Goal: Contribute content: Contribute content

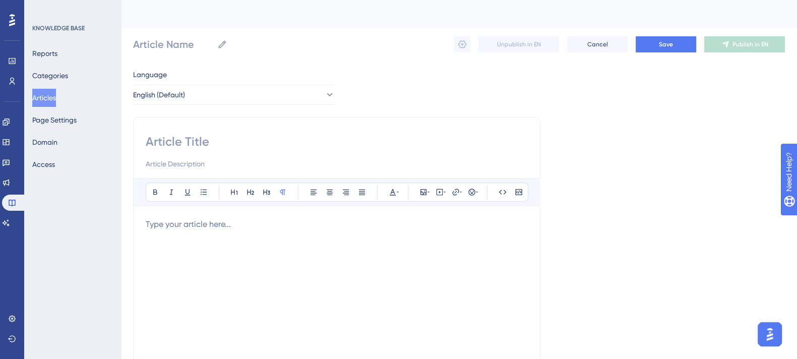
click at [56, 98] on button "Articles" at bounding box center [44, 98] width 24 height 18
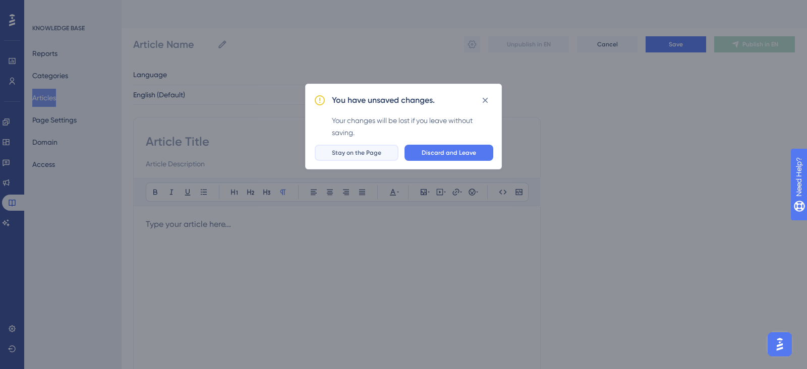
click at [379, 156] on span "Stay on the Page" at bounding box center [356, 153] width 49 height 8
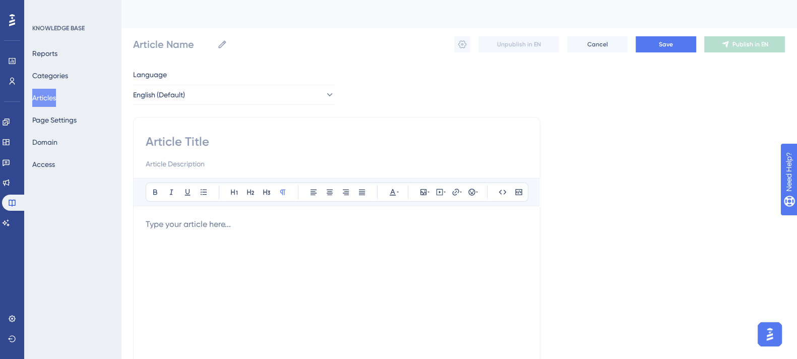
click at [43, 99] on button "Articles" at bounding box center [44, 98] width 24 height 18
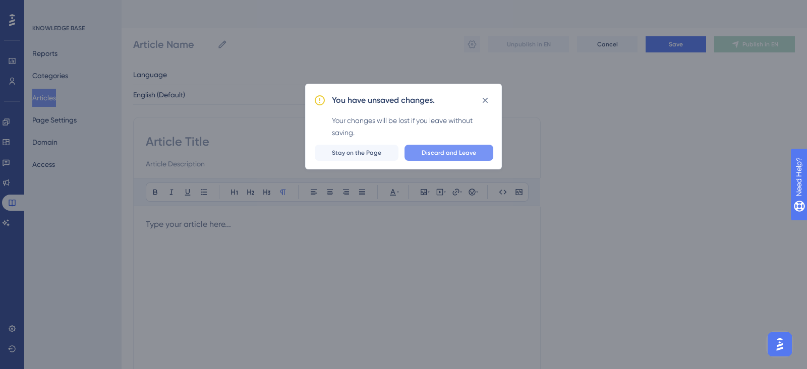
click at [460, 145] on button "Discard and Leave" at bounding box center [448, 153] width 89 height 16
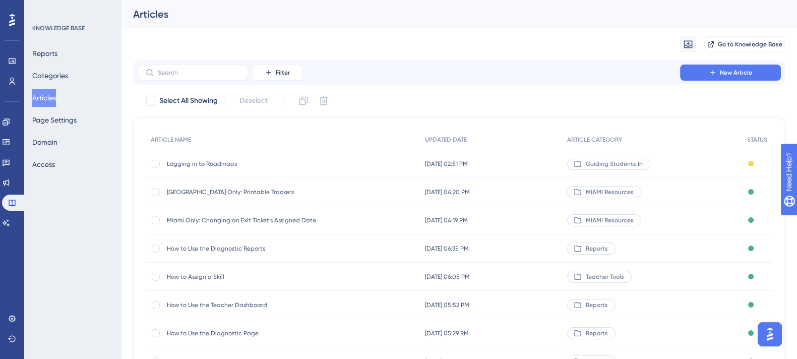
click at [252, 162] on span "Logging in to Roadmaps" at bounding box center [247, 164] width 161 height 8
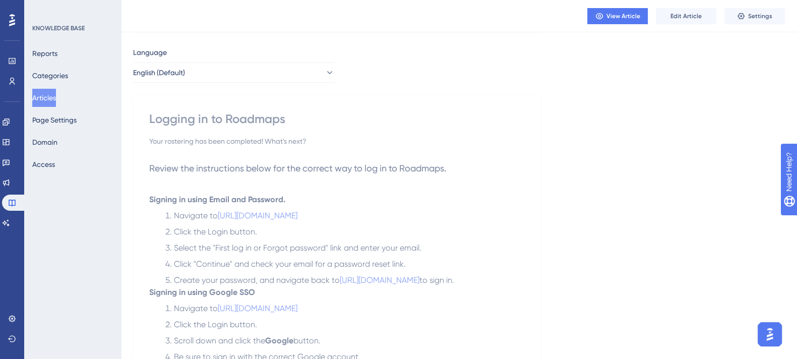
scroll to position [63, 0]
click at [688, 13] on span "Edit Article" at bounding box center [685, 16] width 31 height 8
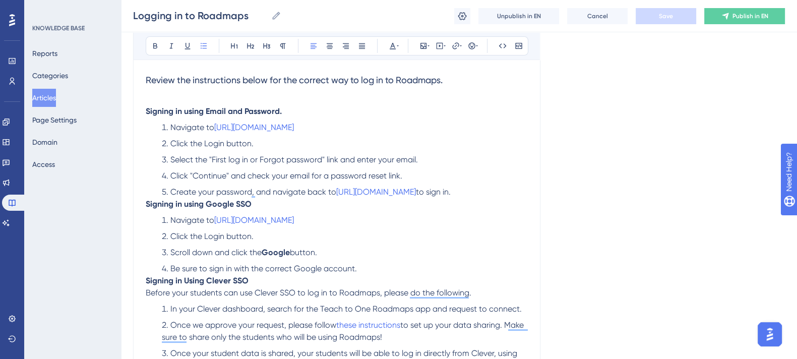
click at [285, 200] on p "Signing in using Google SSO" at bounding box center [337, 204] width 382 height 12
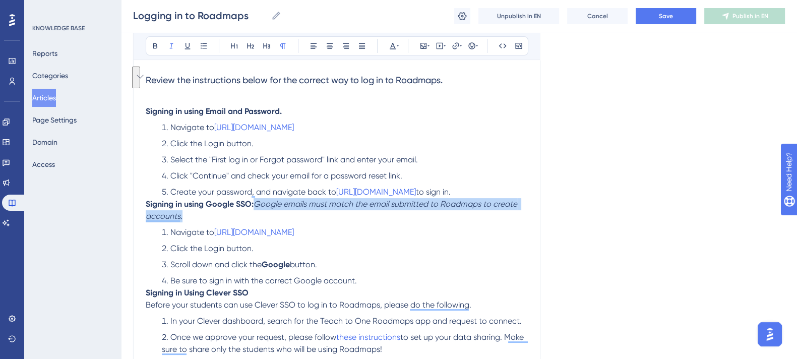
drag, startPoint x: 257, startPoint y: 202, endPoint x: 272, endPoint y: 213, distance: 18.9
click at [272, 213] on p "Signing in using Google SSO: Google emails must match the email submitted to Ro…" at bounding box center [337, 210] width 382 height 24
click at [261, 47] on button at bounding box center [267, 46] width 14 height 14
click at [225, 211] on p "Signing in using Google SSO: Google emails must match the email submitted to Ro…" at bounding box center [337, 210] width 382 height 24
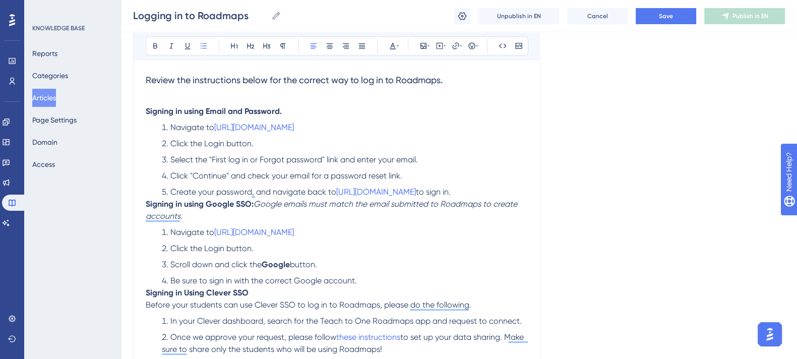
click at [505, 186] on li "Create your password, and navigate back to [URL][DOMAIN_NAME] to sign in." at bounding box center [343, 192] width 370 height 12
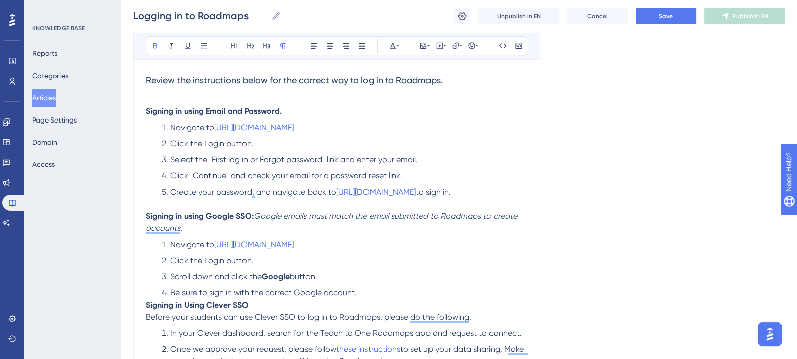
click at [247, 107] on strong "Signing in using Email and Password." at bounding box center [214, 111] width 136 height 10
drag, startPoint x: 345, startPoint y: 246, endPoint x: 217, endPoint y: 243, distance: 128.1
click at [217, 243] on li "Navigate to [URL][DOMAIN_NAME]" at bounding box center [343, 244] width 370 height 12
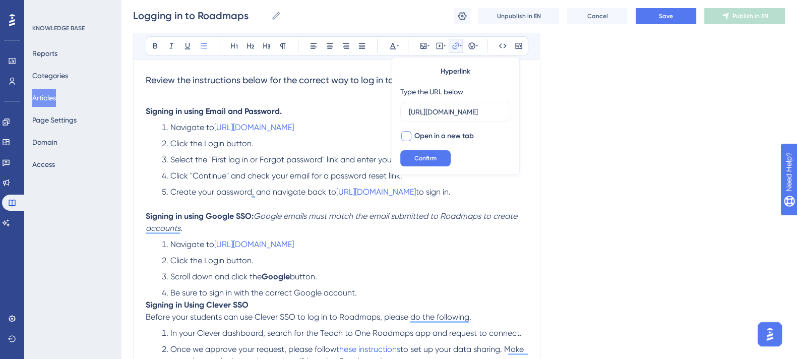
scroll to position [0, 0]
click at [411, 135] on div at bounding box center [406, 136] width 12 height 12
checkbox input "true"
click at [424, 156] on span "Confirm" at bounding box center [425, 158] width 22 height 8
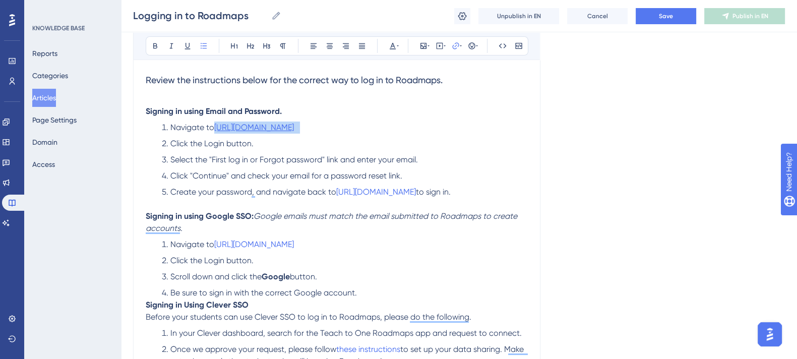
drag, startPoint x: 358, startPoint y: 124, endPoint x: 217, endPoint y: 126, distance: 141.2
click at [217, 126] on li "Navigate to [URL][DOMAIN_NAME]" at bounding box center [343, 127] width 370 height 12
click at [457, 44] on icon at bounding box center [456, 46] width 8 height 8
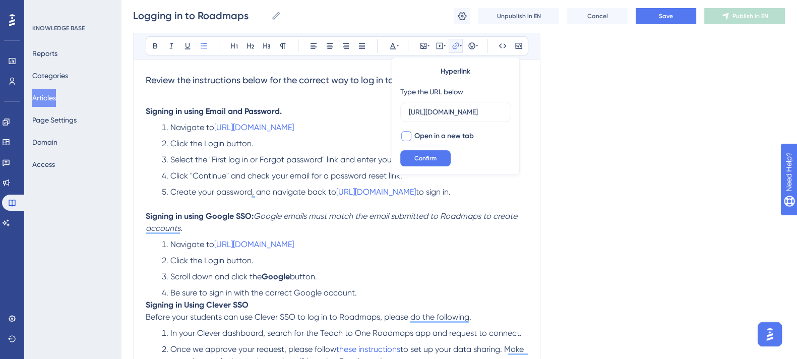
click at [410, 137] on div at bounding box center [406, 136] width 10 height 10
checkbox input "true"
click at [416, 159] on span "Confirm" at bounding box center [425, 158] width 22 height 8
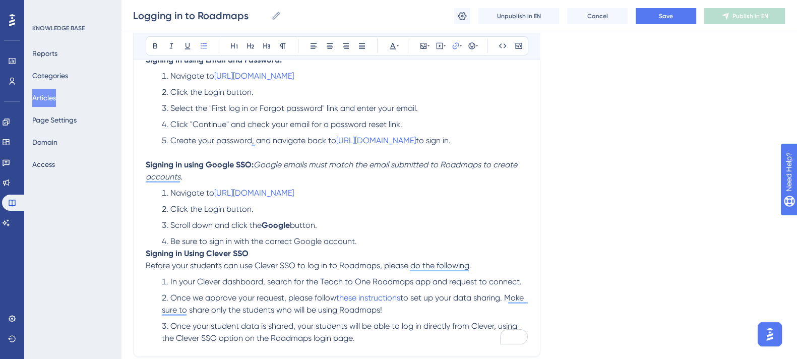
scroll to position [200, 0]
click at [296, 254] on p "Signing in Using Clever SSO" at bounding box center [337, 253] width 382 height 12
click at [345, 264] on span "Before your students can use Clever SSO to log in to Roadmaps, please do the fo…" at bounding box center [309, 265] width 326 height 10
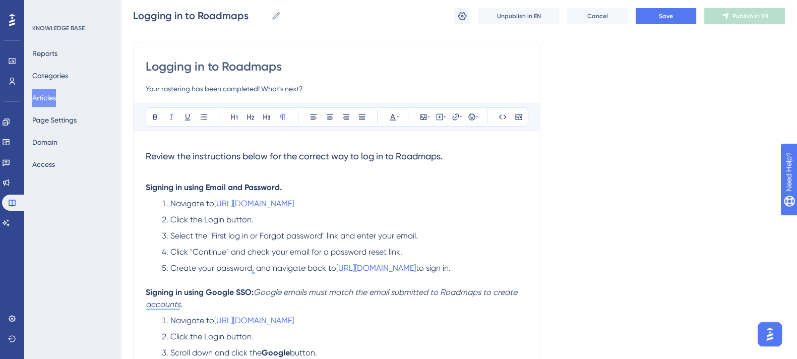
scroll to position [66, 0]
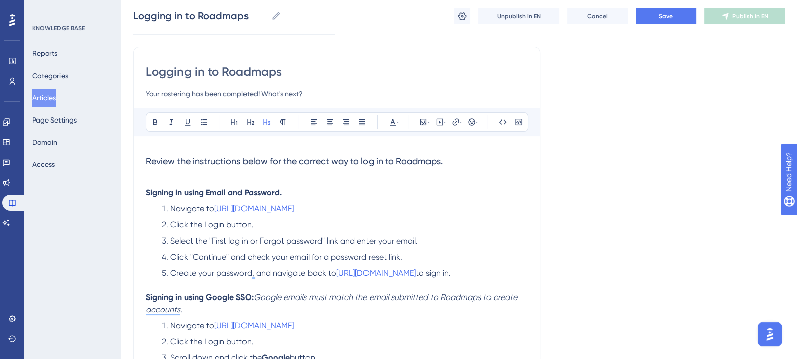
click at [410, 156] on span "Review the instructions below for the correct way to log in to Roadmaps." at bounding box center [294, 161] width 297 height 11
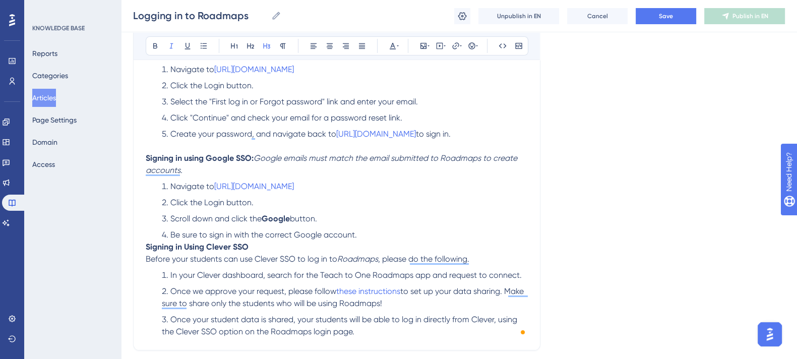
scroll to position [206, 0]
drag, startPoint x: 320, startPoint y: 273, endPoint x: 412, endPoint y: 275, distance: 92.3
click at [412, 275] on span "In your Clever dashboard, search for the Teach to One Roadmaps app and request …" at bounding box center [345, 274] width 351 height 10
click at [509, 253] on p "Before your students can use Clever SSO to log in to Roadmaps , please do the f…" at bounding box center [337, 258] width 382 height 12
click at [355, 302] on span "to set up your data sharing. Make sure to share only the students who will be u…" at bounding box center [344, 296] width 364 height 22
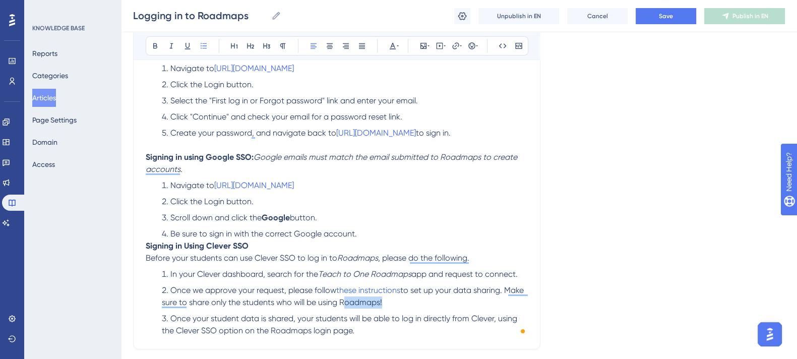
click at [355, 302] on span "to set up your data sharing. Make sure to share only the students who will be u…" at bounding box center [344, 296] width 364 height 22
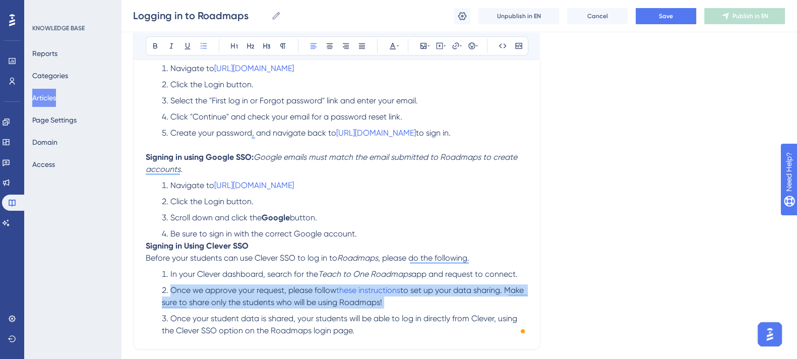
click at [355, 302] on span "to set up your data sharing. Make sure to share only the students who will be u…" at bounding box center [344, 296] width 364 height 22
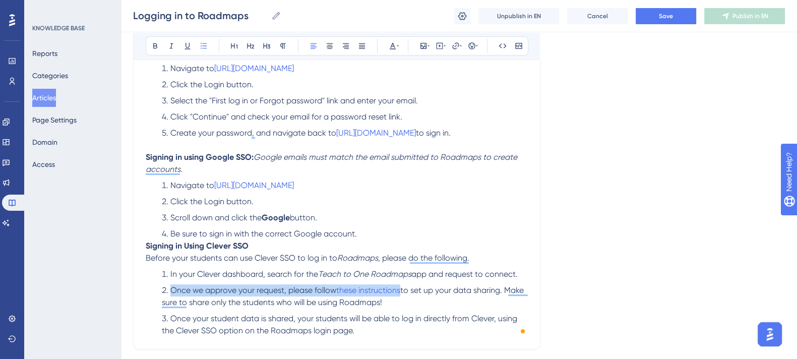
click at [389, 304] on li "Once we approve your request, please follow these instructions to set up your d…" at bounding box center [343, 296] width 370 height 24
drag, startPoint x: 389, startPoint y: 304, endPoint x: 342, endPoint y: 303, distance: 47.4
click at [342, 303] on li "Once we approve your request, please follow these instructions to set up your d…" at bounding box center [343, 296] width 370 height 24
click at [279, 330] on span "Once your student data is shared, your students will be able to log in directly…" at bounding box center [340, 325] width 357 height 22
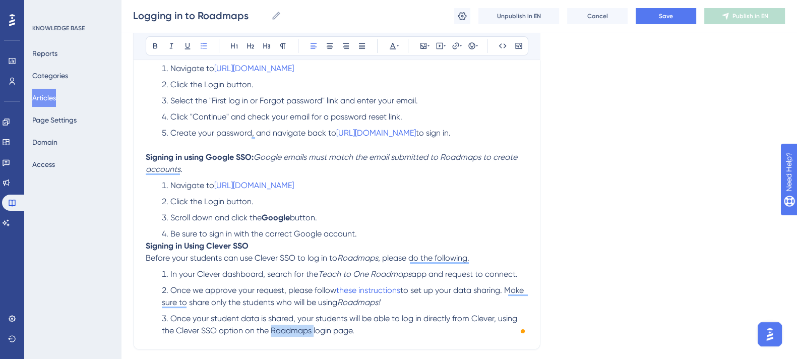
click at [279, 330] on span "Once your student data is shared, your students will be able to log in directly…" at bounding box center [340, 325] width 357 height 22
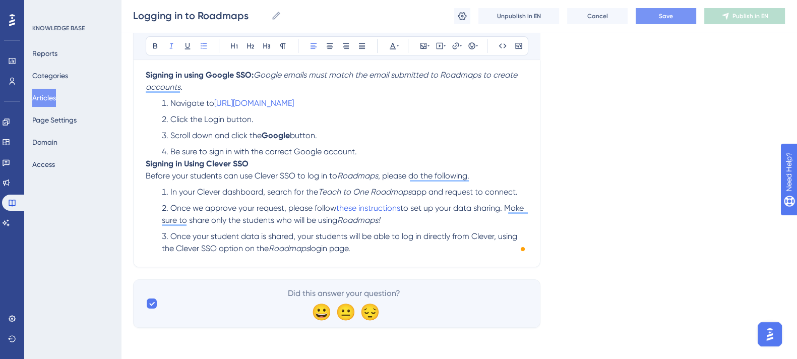
click at [648, 16] on button "Save" at bounding box center [666, 16] width 60 height 16
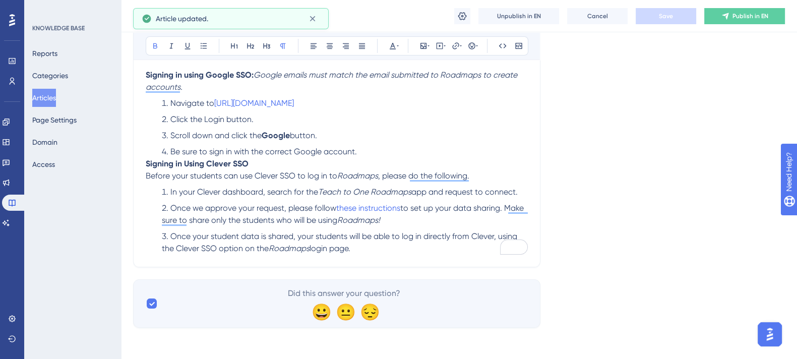
click at [474, 166] on p "Signing in Using Clever SSO" at bounding box center [337, 164] width 382 height 12
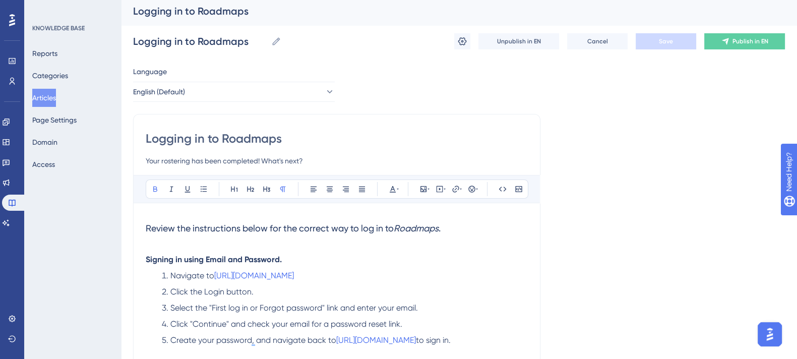
scroll to position [3, 7]
click at [757, 39] on span "Publish in EN" at bounding box center [750, 42] width 36 height 8
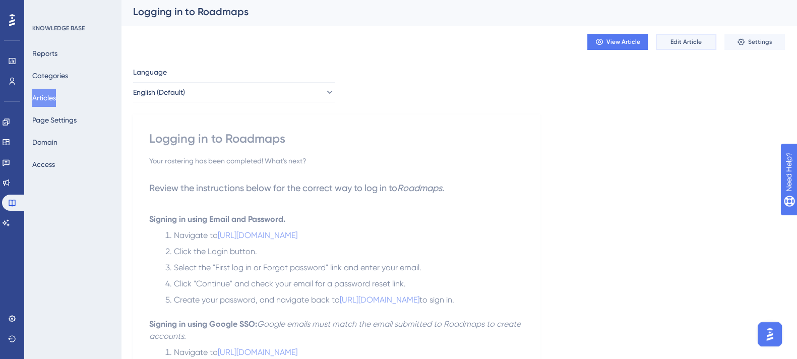
click at [663, 40] on button "Edit Article" at bounding box center [686, 42] width 60 height 16
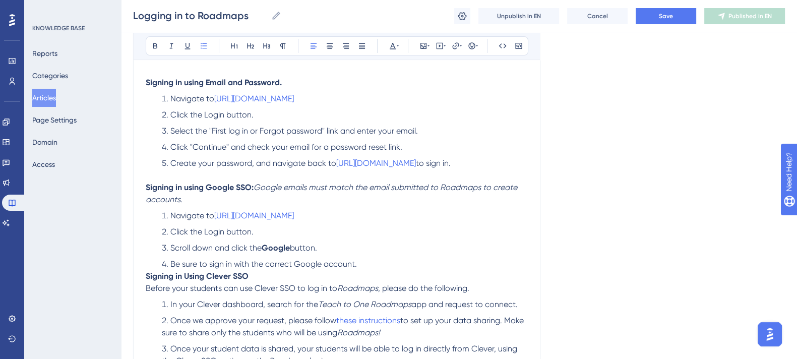
scroll to position [184, 7]
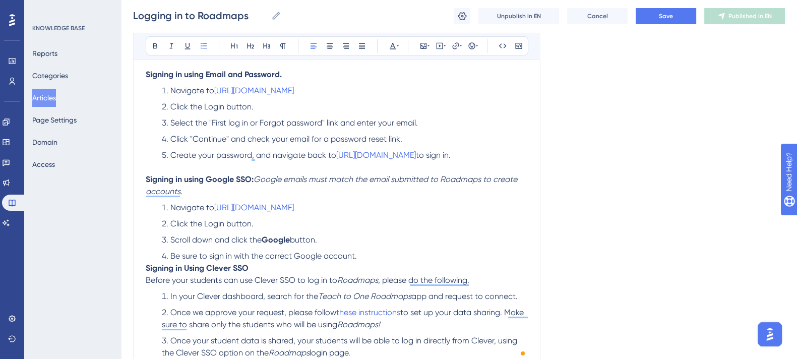
click at [372, 253] on li "Be sure to sign in with the correct Google account." at bounding box center [343, 256] width 370 height 12
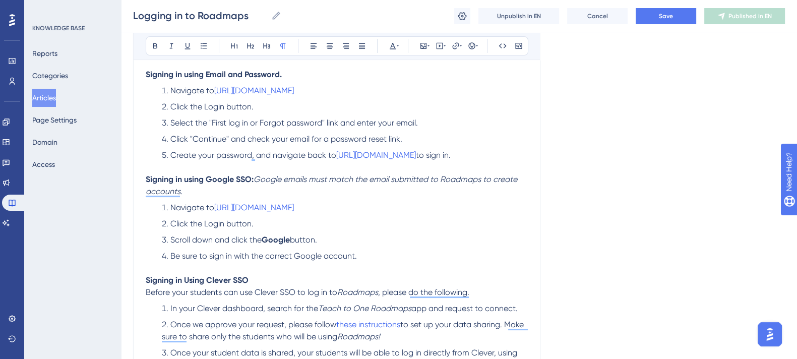
scroll to position [300, 7]
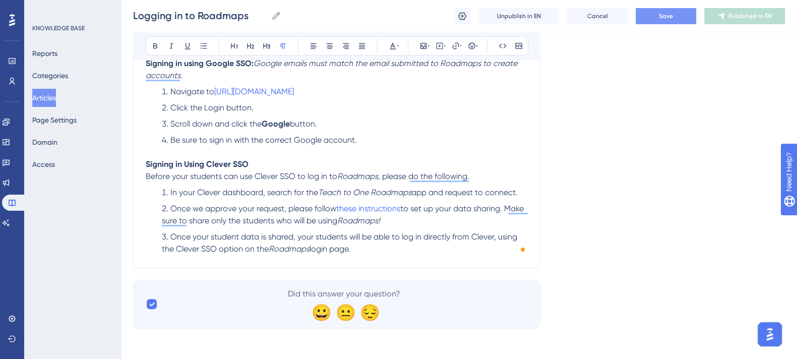
click at [655, 16] on button "Save" at bounding box center [666, 16] width 60 height 16
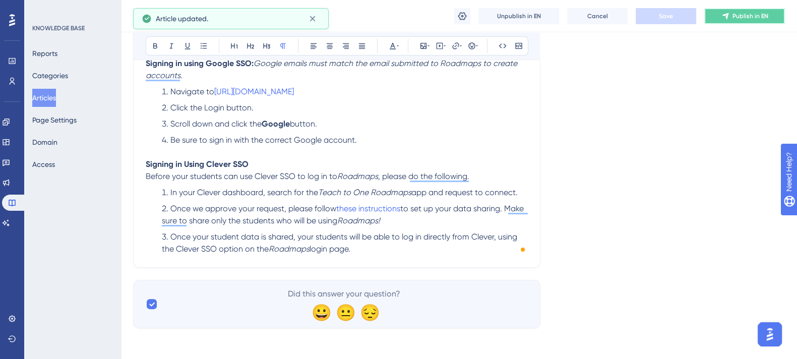
click at [727, 18] on icon at bounding box center [725, 16] width 8 height 8
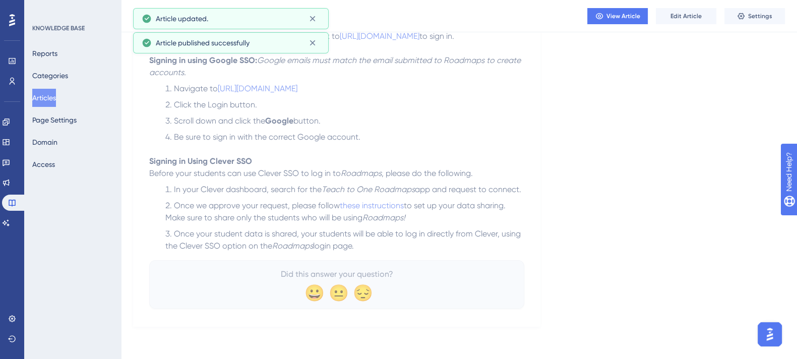
scroll to position [262, 7]
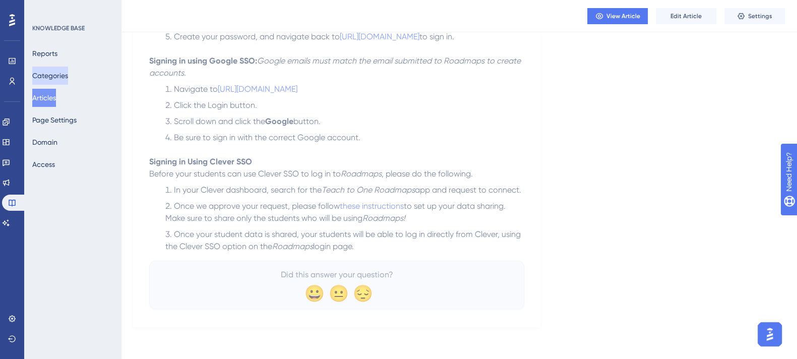
click at [62, 75] on button "Categories" at bounding box center [50, 76] width 36 height 18
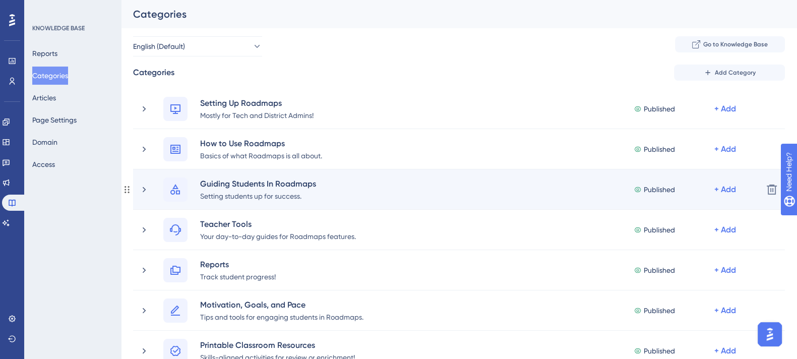
click at [146, 196] on div "Guiding Students In Roadmaps Setting students up for success. Published + Add" at bounding box center [447, 189] width 616 height 24
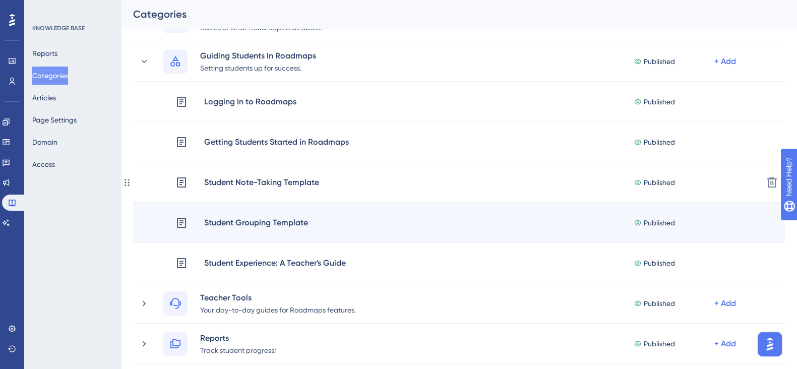
scroll to position [120, 0]
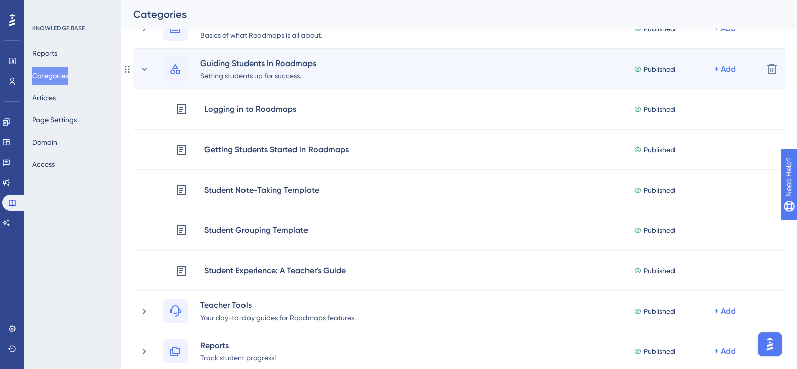
click at [142, 75] on div "Guiding Students In Roadmaps Setting students up for success. Published + Add" at bounding box center [447, 69] width 616 height 24
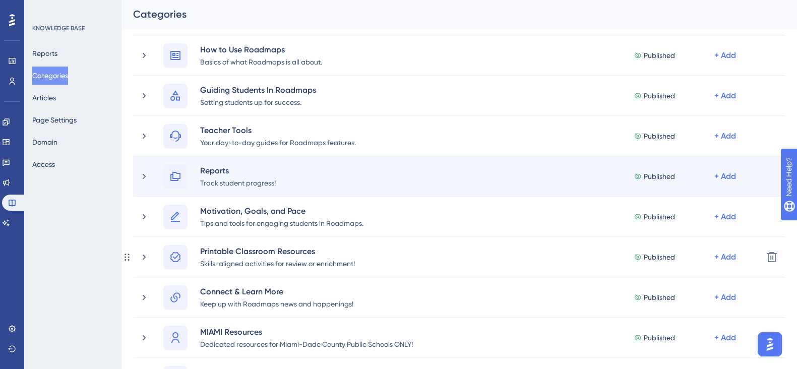
scroll to position [93, 0]
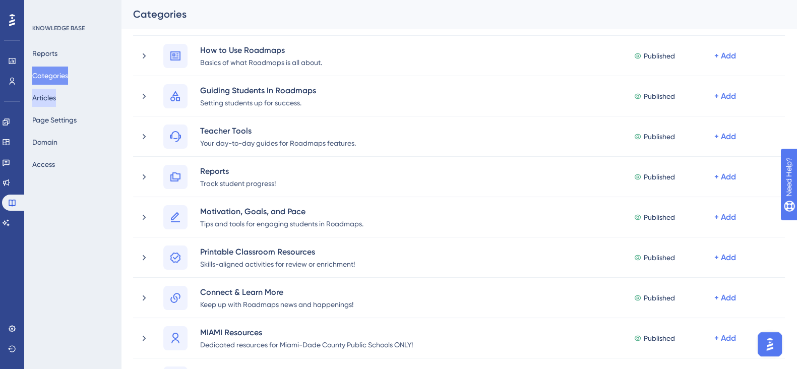
click at [53, 99] on button "Articles" at bounding box center [44, 98] width 24 height 18
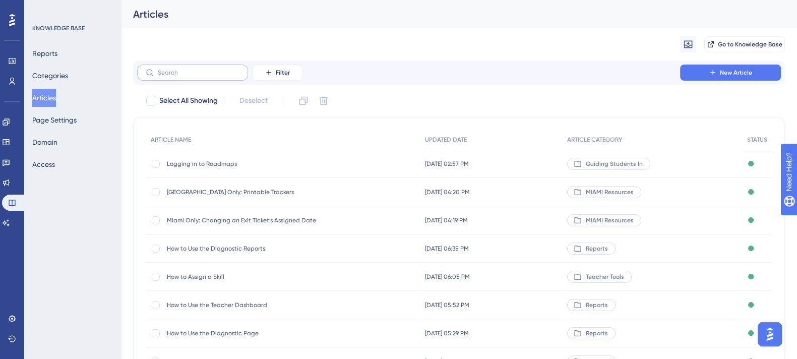
click at [217, 68] on label at bounding box center [192, 73] width 111 height 16
click at [217, 69] on input "text" at bounding box center [199, 72] width 82 height 7
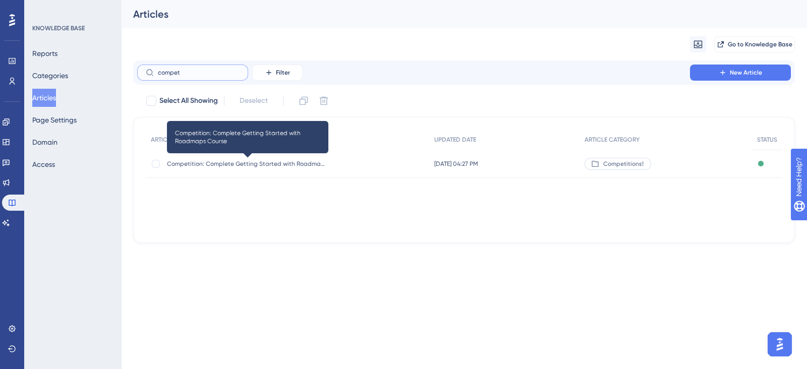
type input "compet"
click at [220, 162] on span "Competition: Complete Getting Started with Roadmaps Course" at bounding box center [247, 164] width 161 height 8
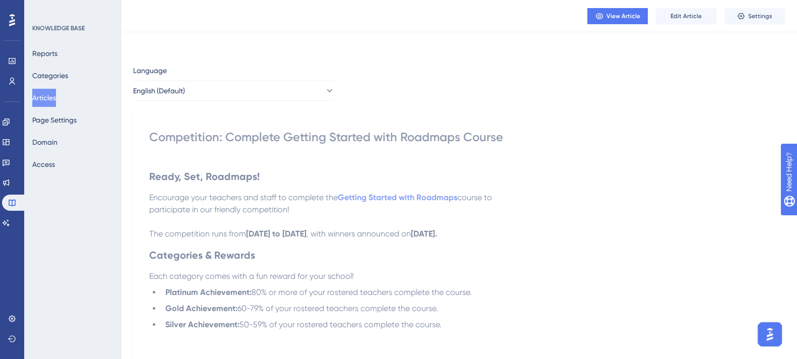
scroll to position [45, 0]
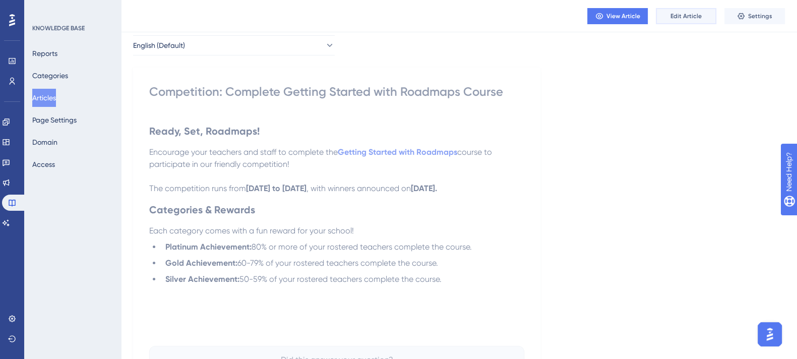
click at [681, 16] on span "Edit Article" at bounding box center [685, 16] width 31 height 8
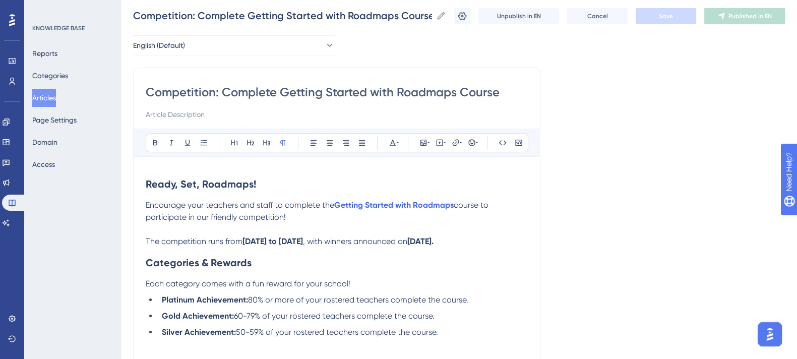
click at [303, 242] on strong "[DATE] to [DATE]" at bounding box center [272, 241] width 60 height 10
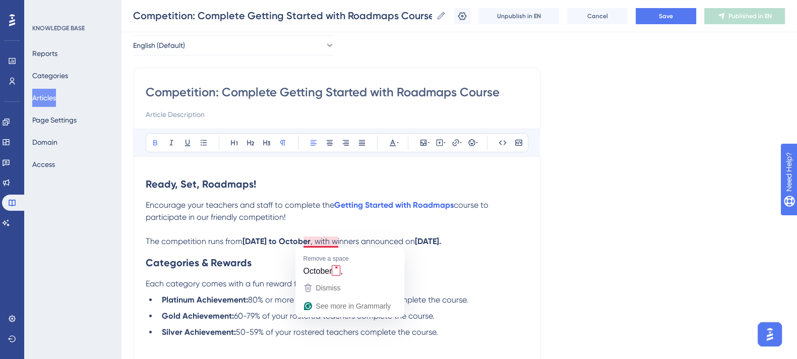
click at [311, 241] on strong "[DATE] to October" at bounding box center [276, 241] width 68 height 10
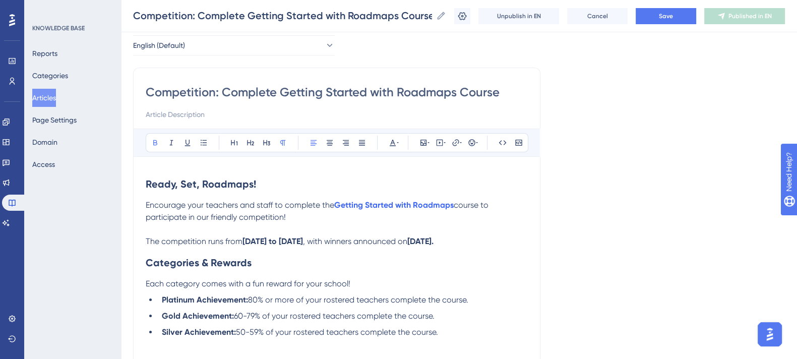
click at [434, 241] on strong "[DATE]." at bounding box center [420, 241] width 26 height 10
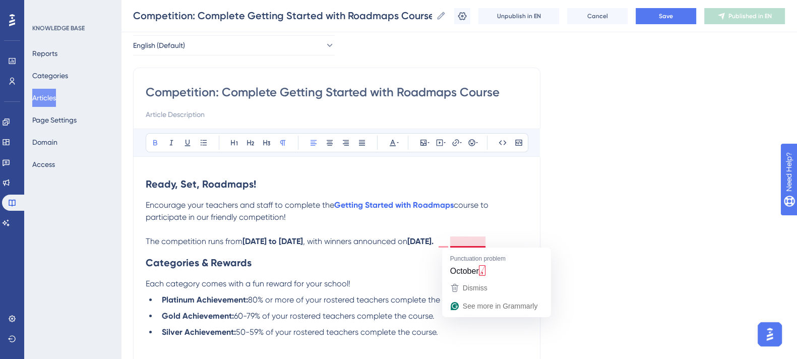
click at [434, 240] on strong "[DATE]." at bounding box center [420, 241] width 26 height 10
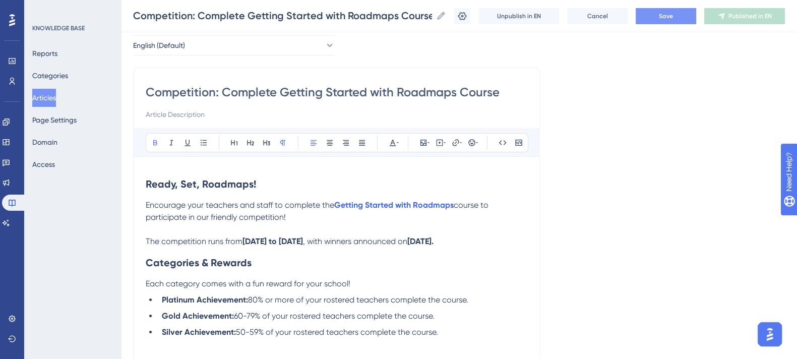
click at [669, 14] on span "Save" at bounding box center [666, 16] width 14 height 8
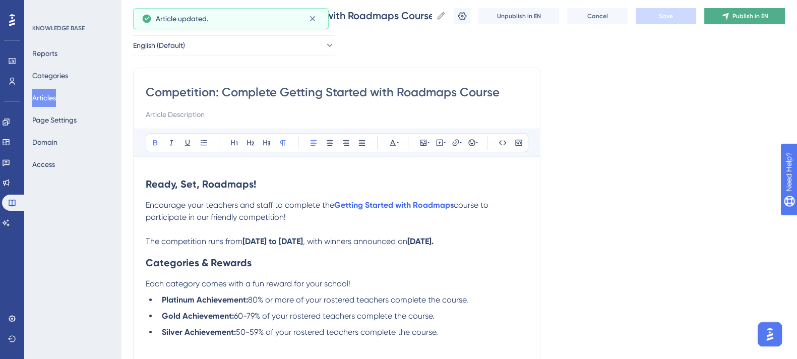
click at [742, 14] on span "Publish in EN" at bounding box center [750, 16] width 36 height 8
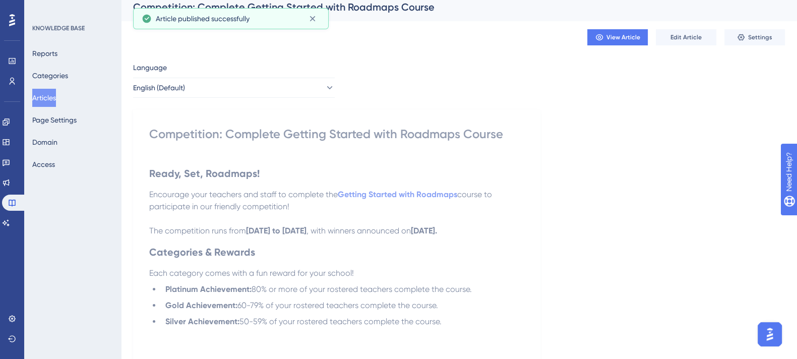
scroll to position [0, 5]
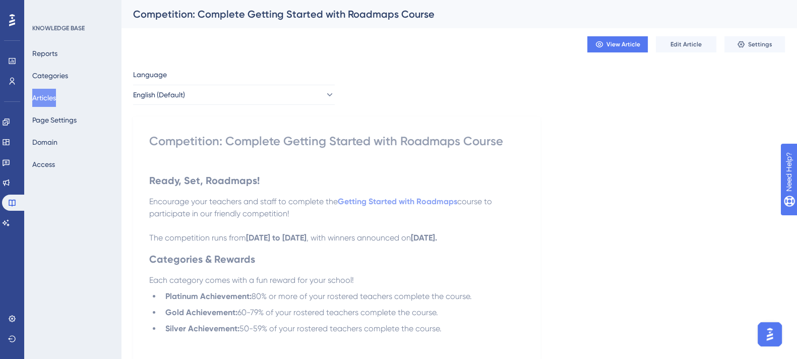
click at [55, 102] on button "Articles" at bounding box center [44, 98] width 24 height 18
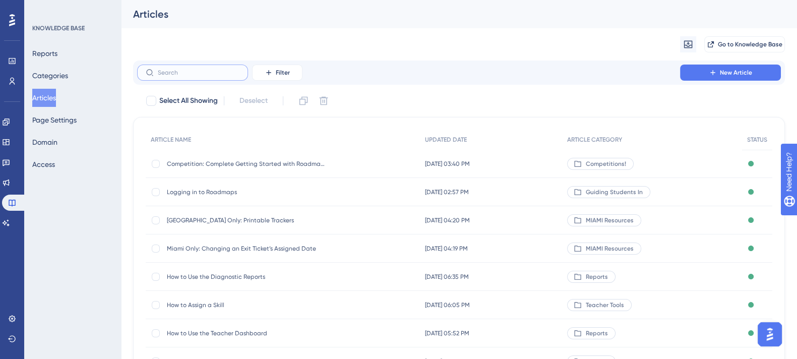
click at [199, 76] on input "text" at bounding box center [199, 72] width 82 height 7
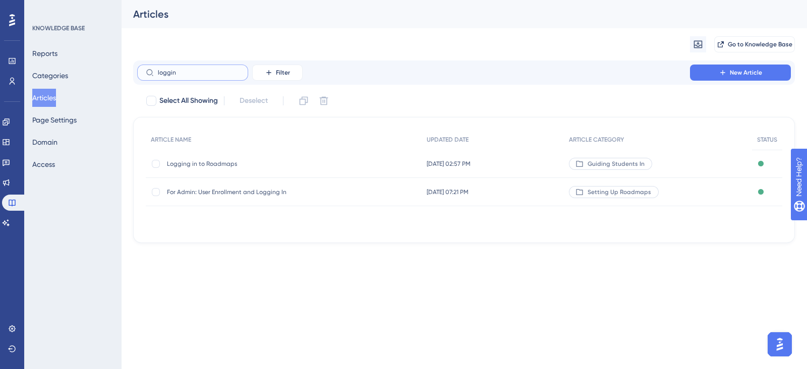
type input "loggin"
click at [204, 161] on span "Logging in to Roadmaps" at bounding box center [247, 164] width 161 height 8
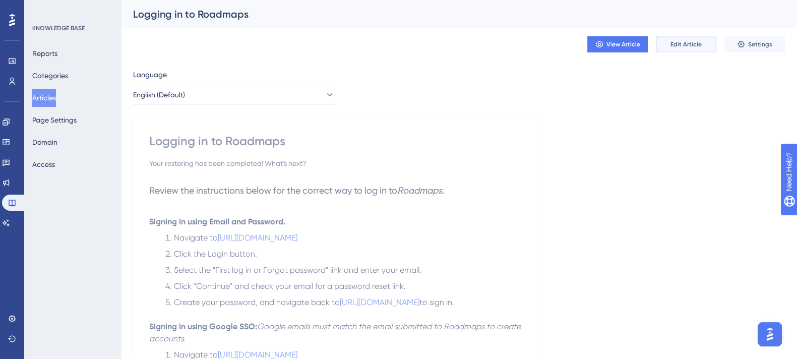
click at [683, 46] on span "Edit Article" at bounding box center [685, 44] width 31 height 8
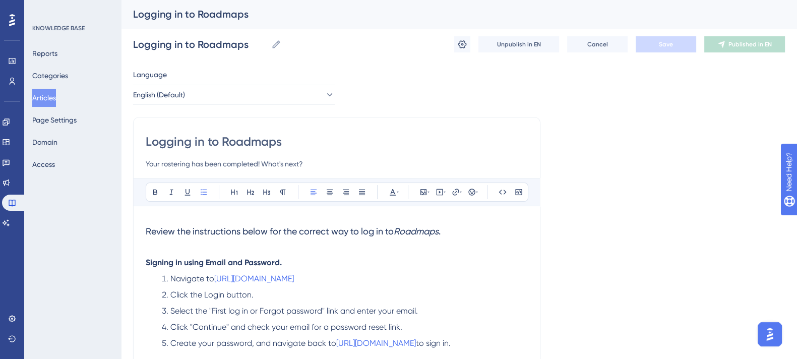
scroll to position [188, 0]
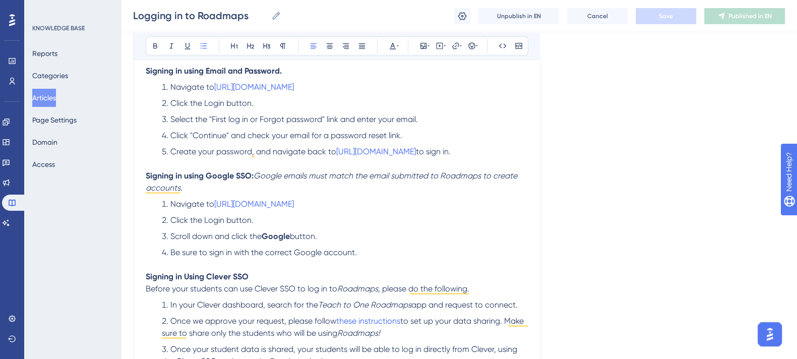
click at [517, 147] on li "Create your password, and navigate back to [URL][DOMAIN_NAME] to sign in." at bounding box center [343, 158] width 370 height 24
click at [311, 69] on p "Signing in using Email and Password." at bounding box center [337, 71] width 382 height 12
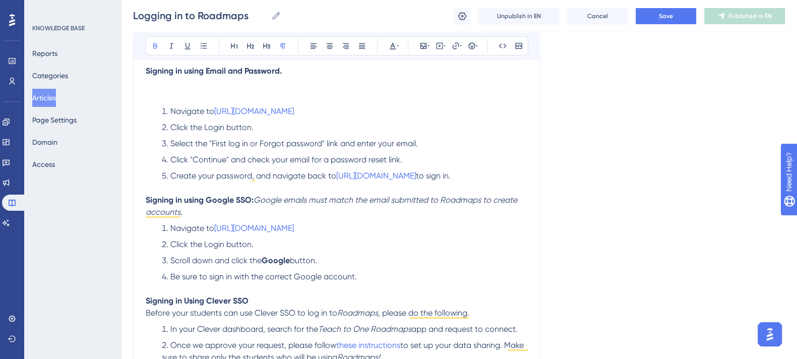
click at [249, 90] on p "To enrich screen reader interactions, please activate Accessibility in Grammarl…" at bounding box center [337, 95] width 382 height 12
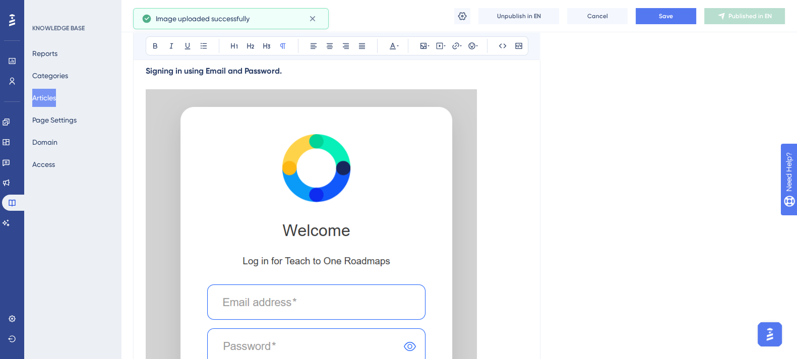
scroll to position [277, 0]
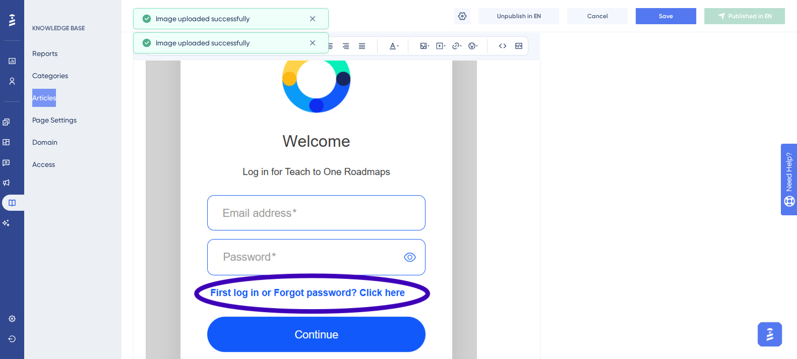
click at [325, 194] on img "To enrich screen reader interactions, please activate Accessibility in Grammarl…" at bounding box center [311, 183] width 331 height 367
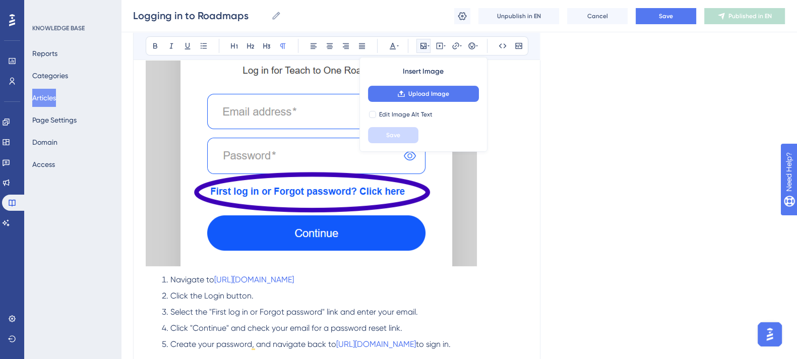
scroll to position [379, 0]
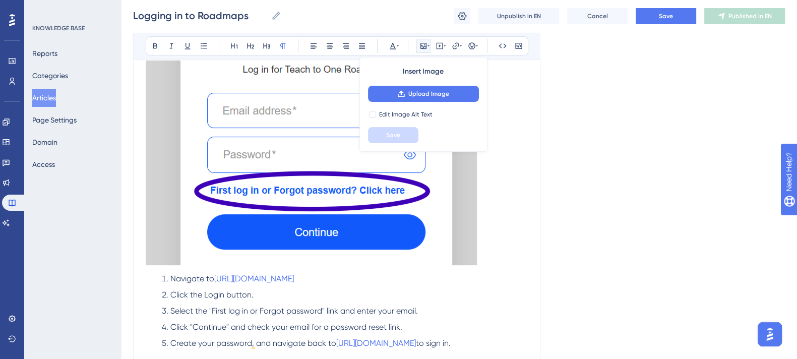
click at [428, 213] on img "To enrich screen reader interactions, please activate Accessibility in Grammarl…" at bounding box center [311, 81] width 331 height 367
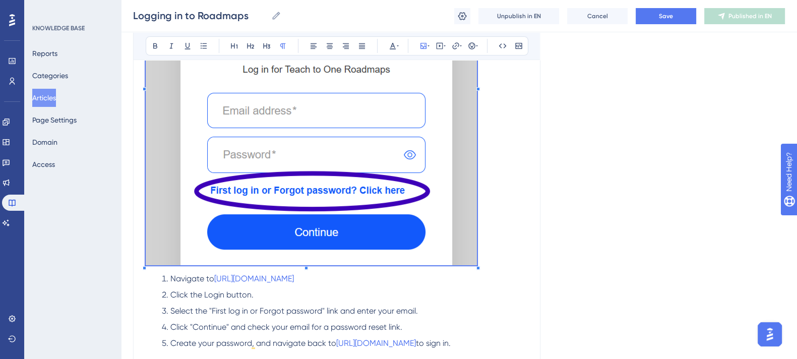
click at [475, 262] on img "To enrich screen reader interactions, please activate Accessibility in Grammarl…" at bounding box center [311, 81] width 331 height 367
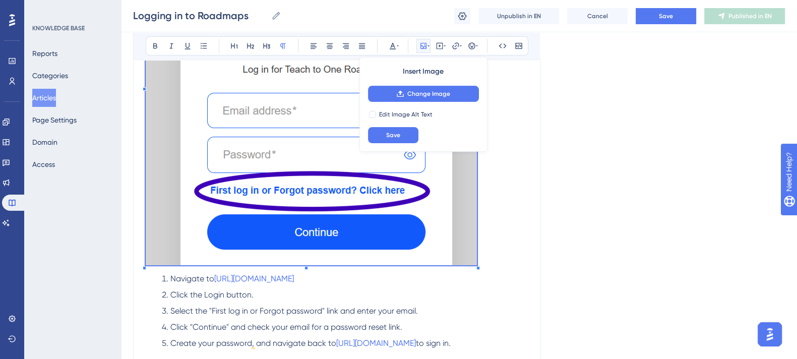
click at [476, 264] on div "To enrich screen reader interactions, please activate Accessibility in Grammarl…" at bounding box center [311, 83] width 331 height 371
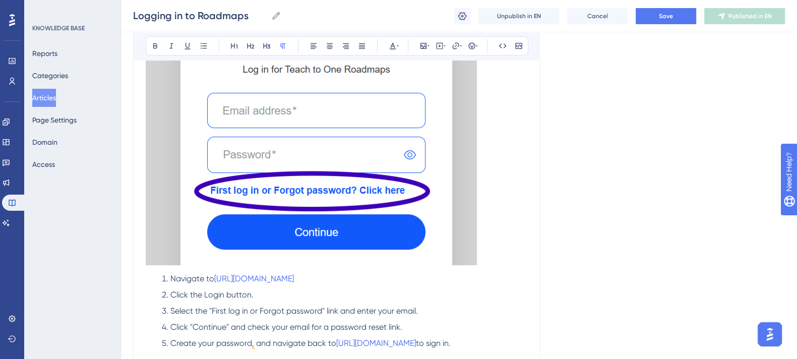
click at [467, 255] on img "To enrich screen reader interactions, please activate Accessibility in Grammarl…" at bounding box center [311, 81] width 331 height 367
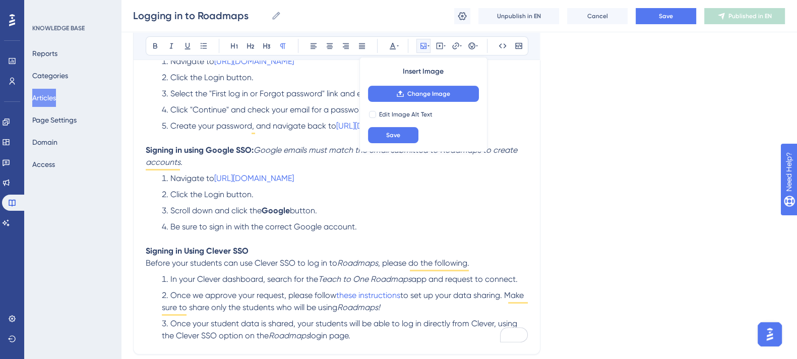
click at [285, 74] on div "Review the instructions below for the correct way to log in to Roadmaps . Signi…" at bounding box center [337, 88] width 382 height 507
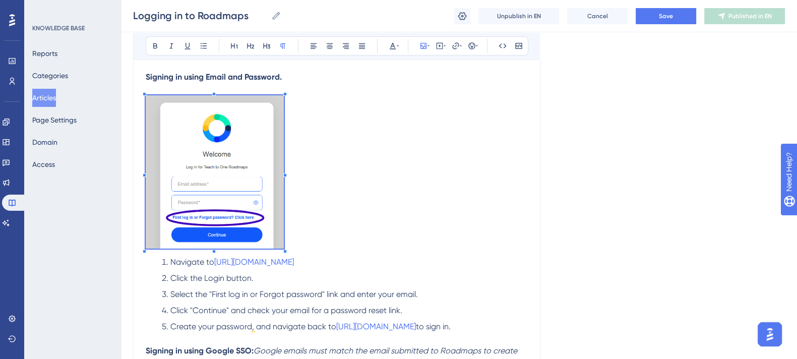
scroll to position [180, 0]
click at [282, 182] on img "To enrich screen reader interactions, please activate Accessibility in Grammarl…" at bounding box center [215, 172] width 138 height 153
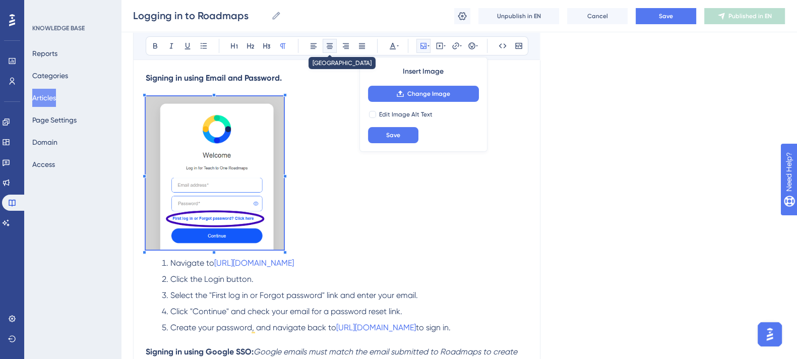
click at [329, 43] on icon at bounding box center [330, 46] width 6 height 6
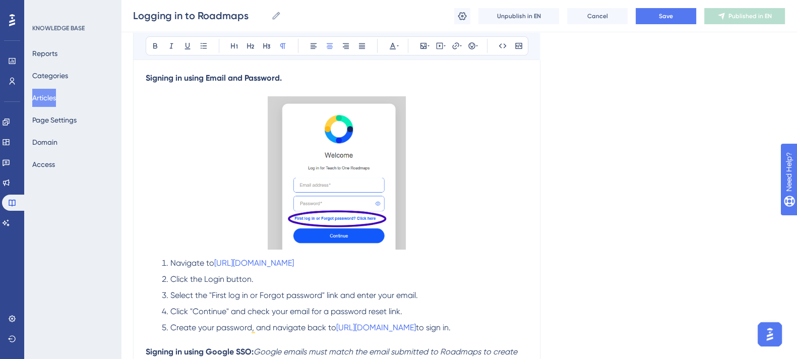
click at [431, 190] on p "To enrich screen reader interactions, please activate Accessibility in Grammarl…" at bounding box center [337, 174] width 382 height 157
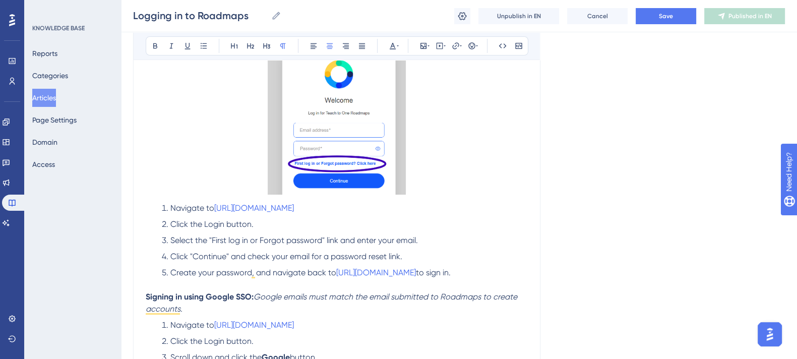
scroll to position [242, 0]
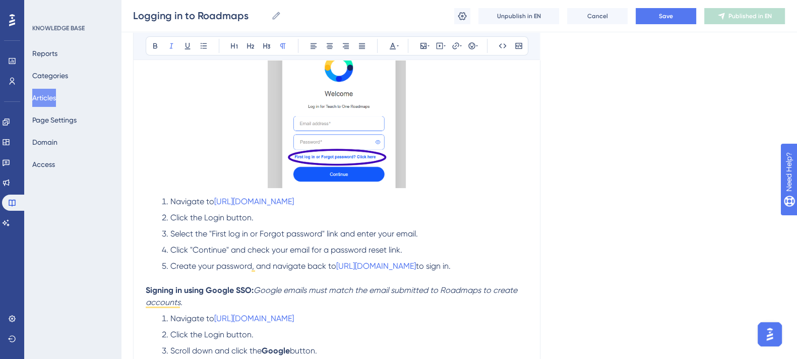
click at [197, 296] on p "Signing in using Google SSO: Google emails must match the email submitted to Ro…" at bounding box center [337, 296] width 382 height 24
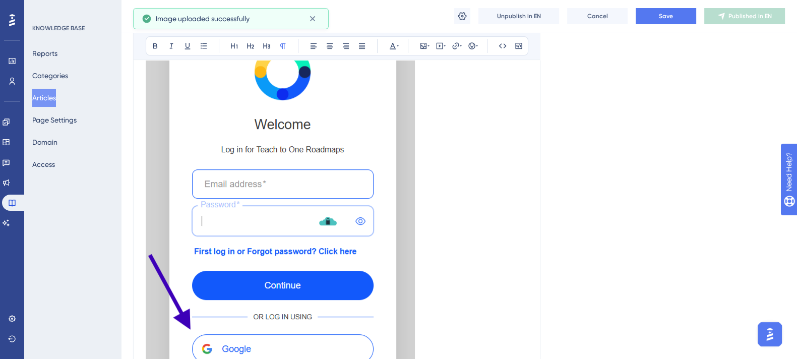
scroll to position [526, 0]
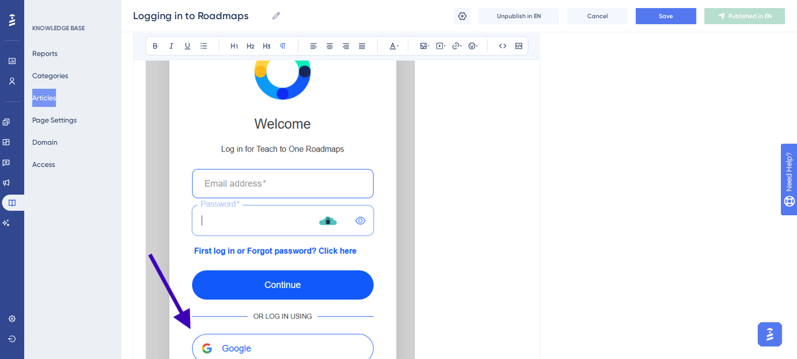
drag, startPoint x: 259, startPoint y: 254, endPoint x: 310, endPoint y: 281, distance: 57.7
click at [310, 281] on img "To enrich screen reader interactions, please activate Accessibility in Grammarl…" at bounding box center [280, 215] width 269 height 381
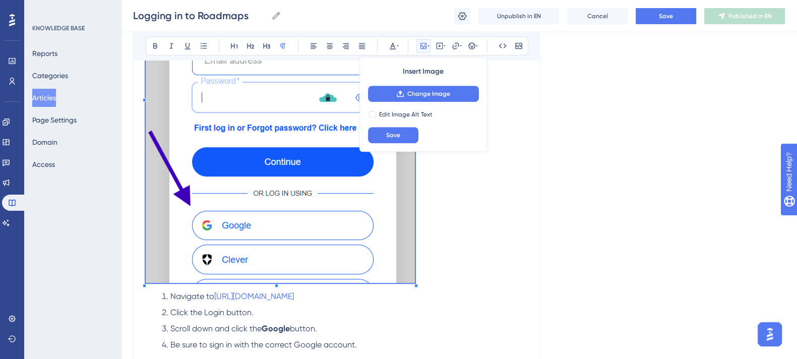
scroll to position [668, 0]
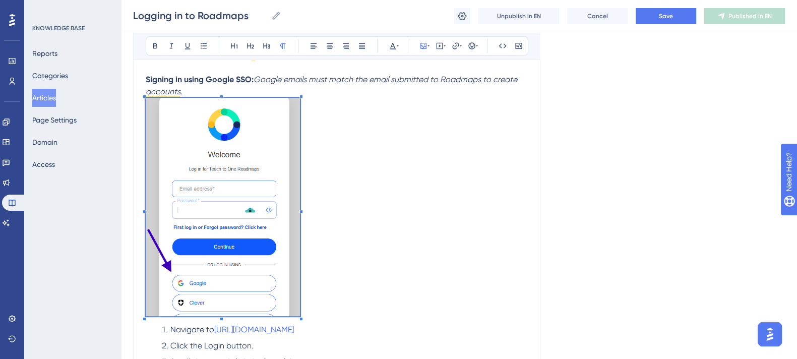
scroll to position [281, 10]
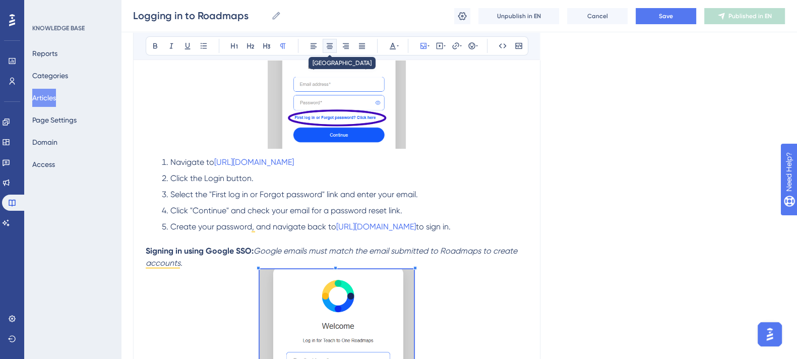
click at [326, 47] on icon at bounding box center [330, 46] width 8 height 8
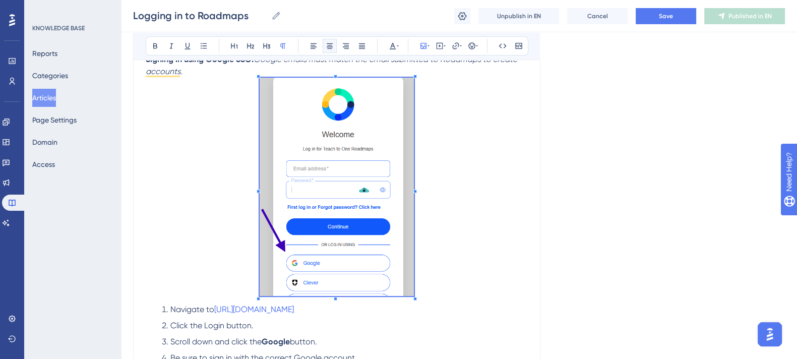
scroll to position [473, 10]
click at [466, 278] on p "To enrich screen reader interactions, please activate Accessibility in Grammarl…" at bounding box center [337, 188] width 382 height 222
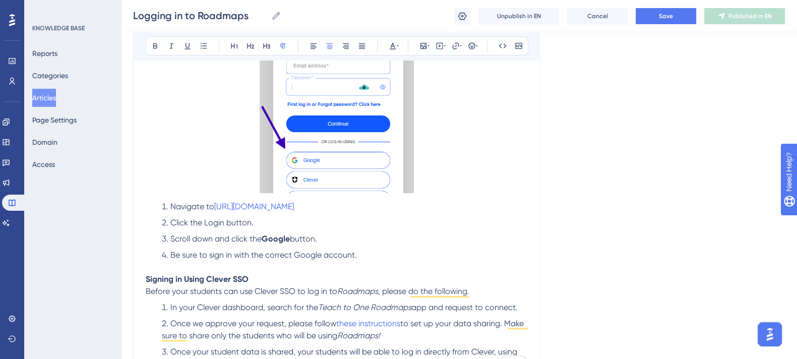
scroll to position [580, 10]
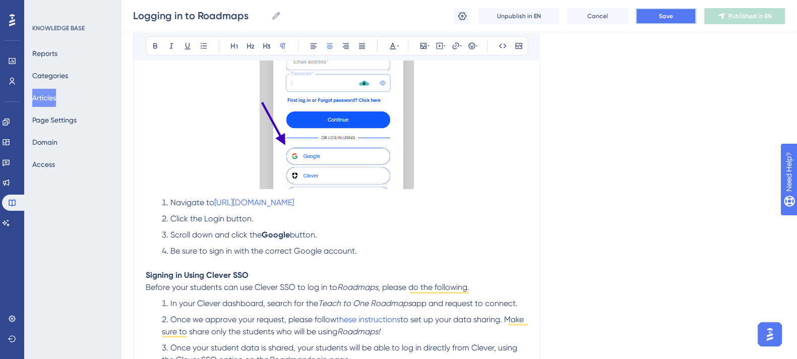
click at [663, 13] on span "Save" at bounding box center [666, 16] width 14 height 8
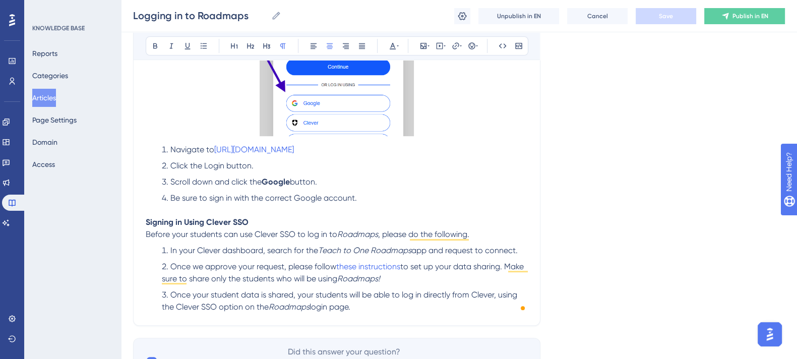
scroll to position [633, 10]
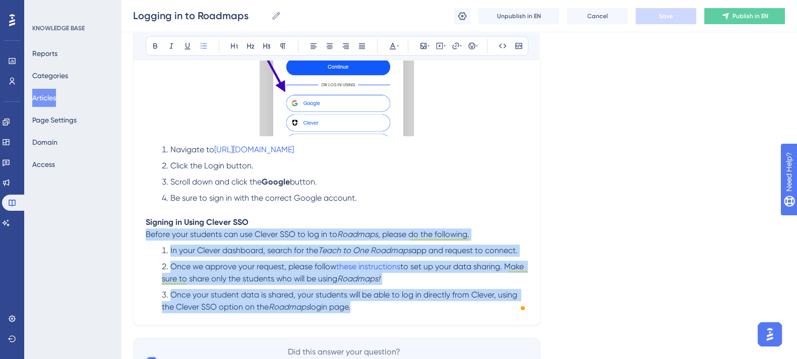
drag, startPoint x: 349, startPoint y: 304, endPoint x: 136, endPoint y: 238, distance: 223.4
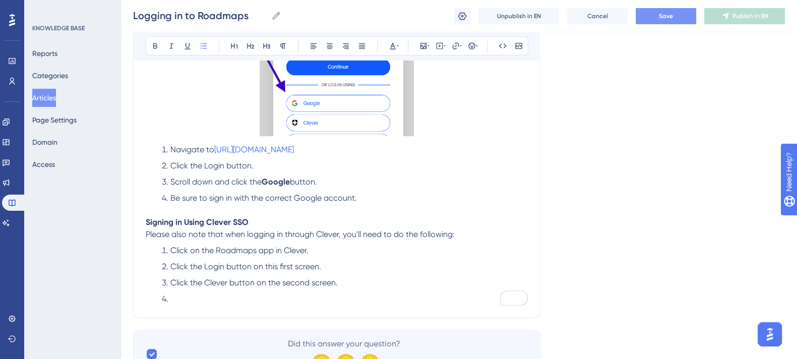
scroll to position [655, 10]
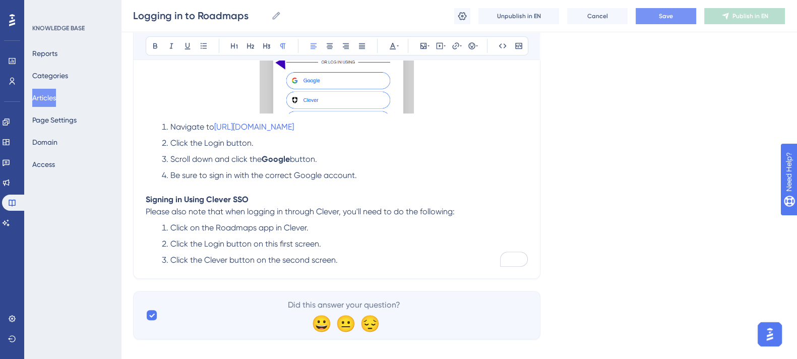
drag, startPoint x: 465, startPoint y: 212, endPoint x: 446, endPoint y: 209, distance: 19.9
click at [446, 209] on span "Please also note that when logging in through Clever, you'll need to do the fol…" at bounding box center [300, 212] width 309 height 10
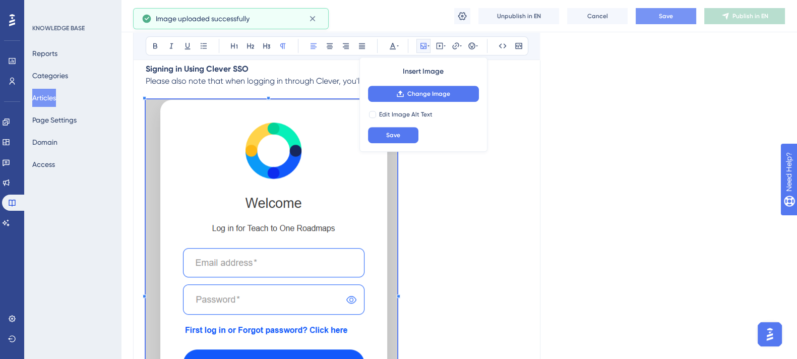
scroll to position [930, 10]
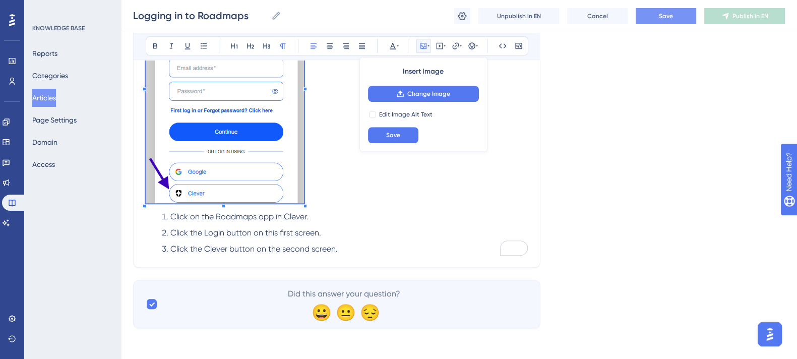
click at [292, 165] on p "To enrich screen reader interactions, please activate Accessibility in Grammarl…" at bounding box center [337, 85] width 382 height 241
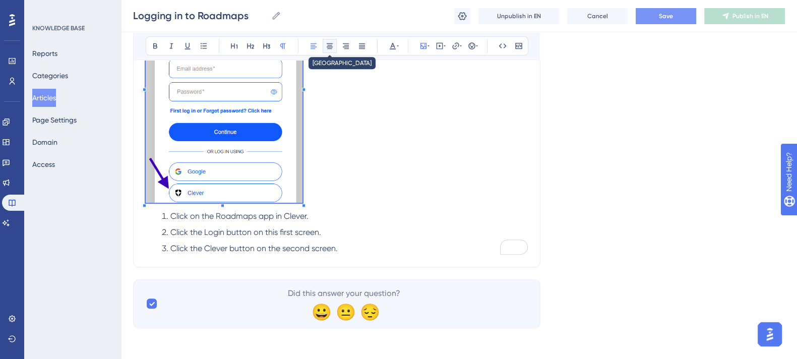
click at [327, 46] on icon at bounding box center [330, 46] width 6 height 6
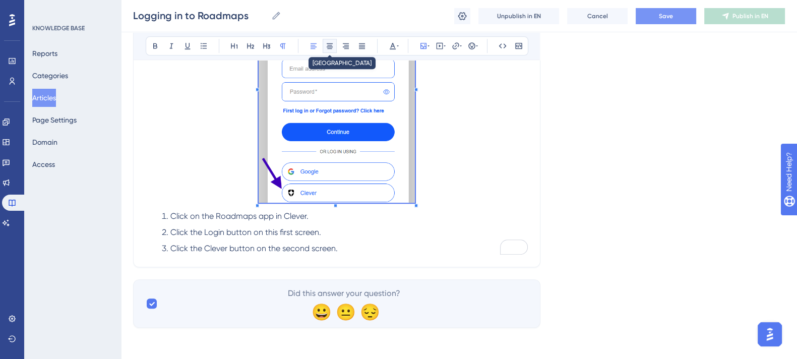
click at [327, 46] on icon at bounding box center [330, 46] width 6 height 6
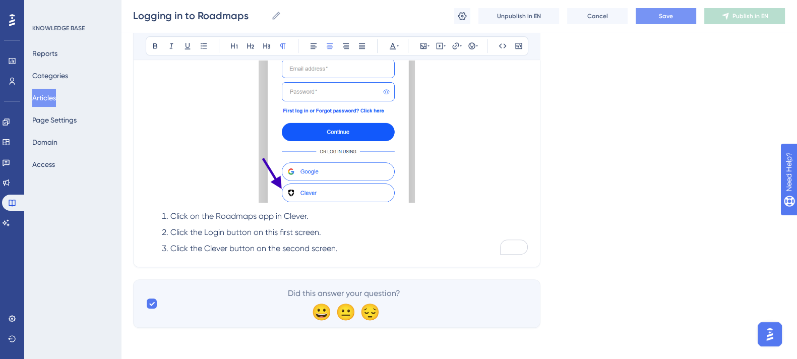
click at [484, 182] on p "To enrich screen reader interactions, please activate Accessibility in Grammarl…" at bounding box center [337, 86] width 382 height 239
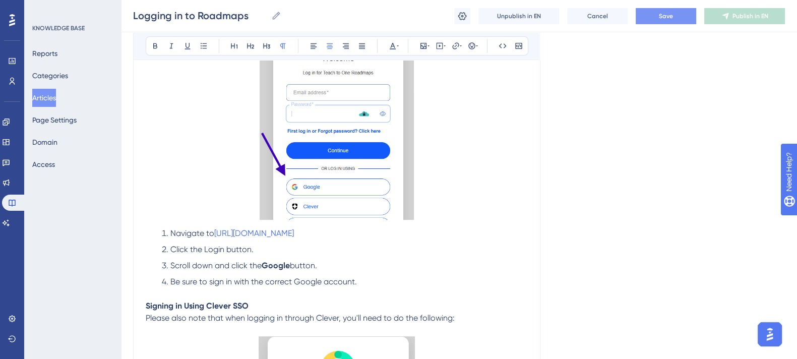
scroll to position [549, 10]
click at [380, 180] on img "To enrich screen reader interactions, please activate Accessibility in Grammarl…" at bounding box center [337, 110] width 154 height 218
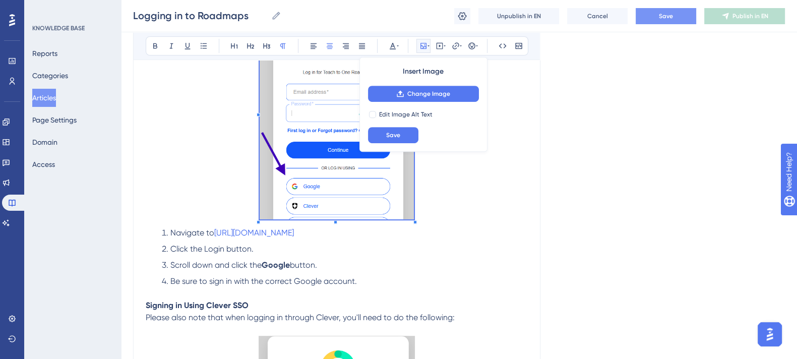
click at [403, 219] on div "To enrich screen reader interactions, please activate Accessibility in Grammarl…" at bounding box center [337, 112] width 154 height 222
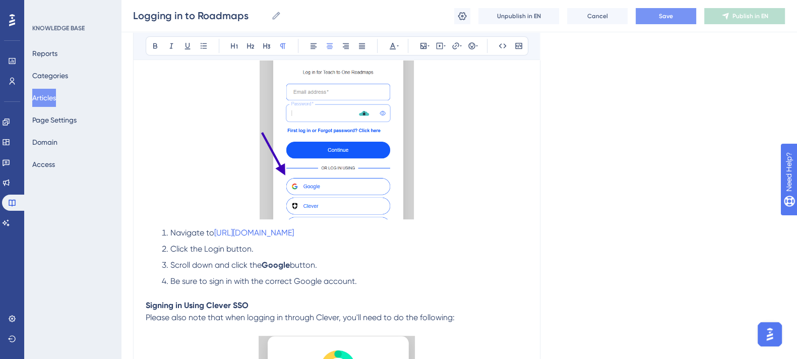
click at [403, 219] on div "To enrich screen reader interactions, please activate Accessibility in Grammarl…" at bounding box center [337, 112] width 154 height 222
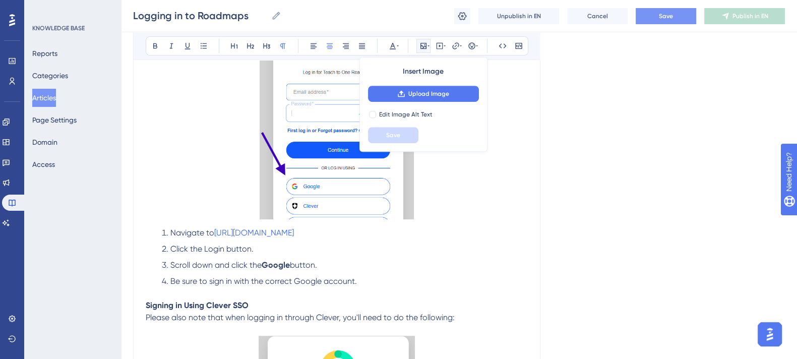
click at [363, 166] on img "To enrich screen reader interactions, please activate Accessibility in Grammarl…" at bounding box center [337, 110] width 154 height 218
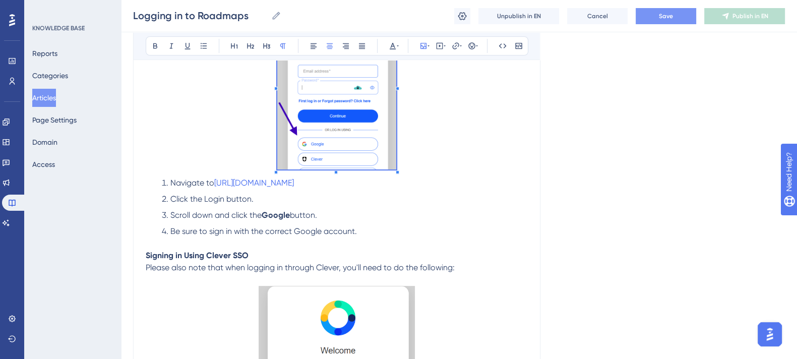
click at [368, 185] on div "Review the instructions below for the correct way to log in to Roadmaps . Signi…" at bounding box center [337, 119] width 382 height 908
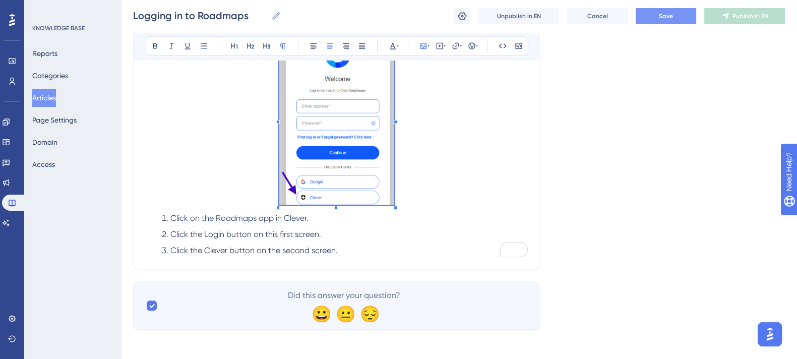
scroll to position [802, 10]
click at [367, 200] on span "To enrich screen reader interactions, please activate Accessibility in Grammarl…" at bounding box center [336, 118] width 115 height 177
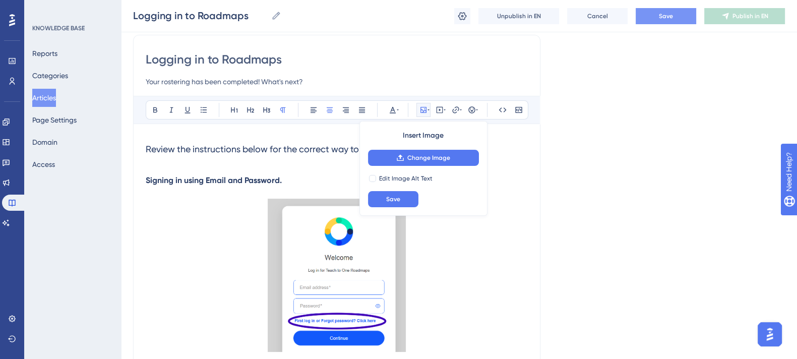
scroll to position [76, 10]
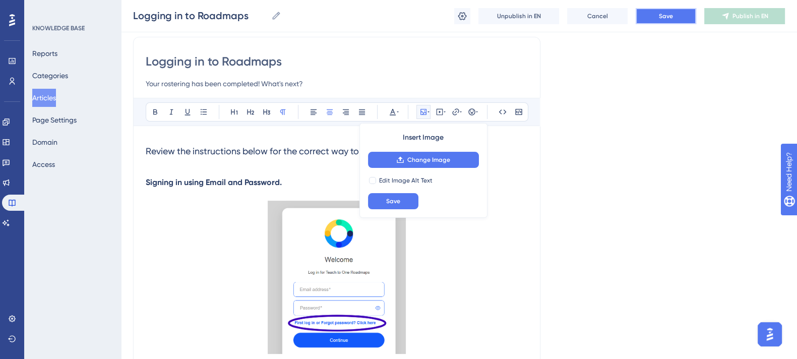
click at [682, 16] on button "Save" at bounding box center [666, 16] width 60 height 16
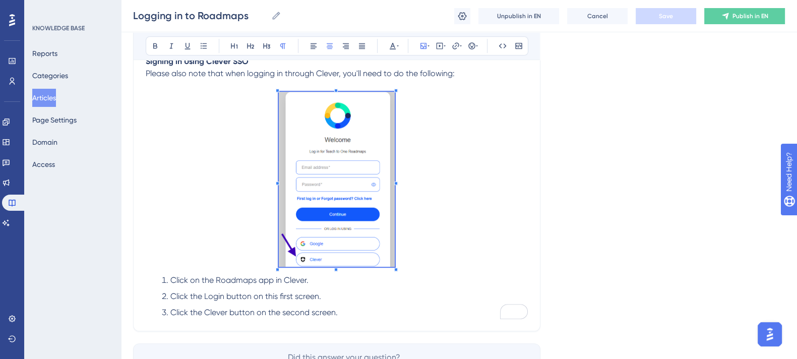
scroll to position [744, 10]
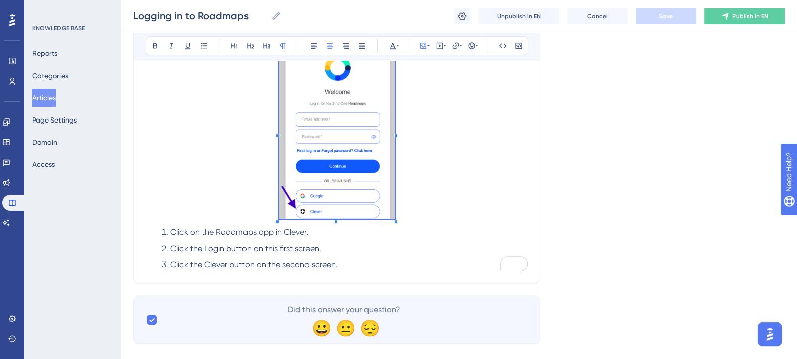
scroll to position [805, 3]
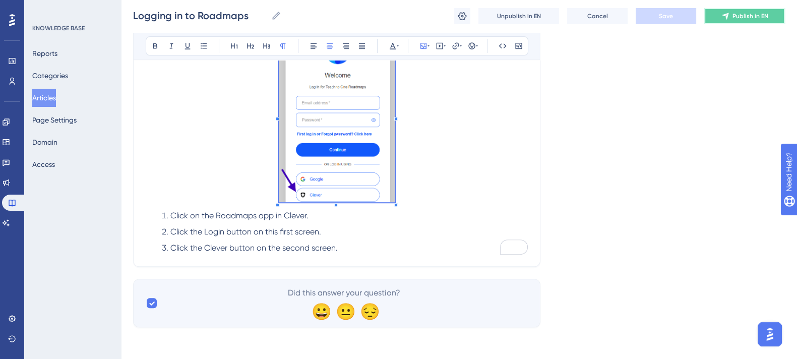
click at [735, 17] on span "Publish in EN" at bounding box center [750, 16] width 36 height 8
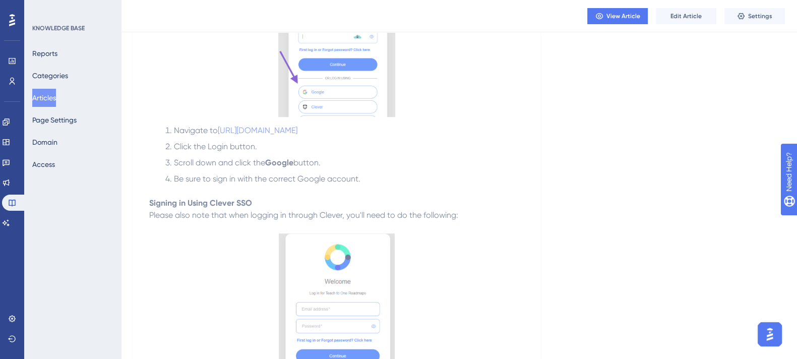
scroll to position [560, 3]
